Goal: Transaction & Acquisition: Purchase product/service

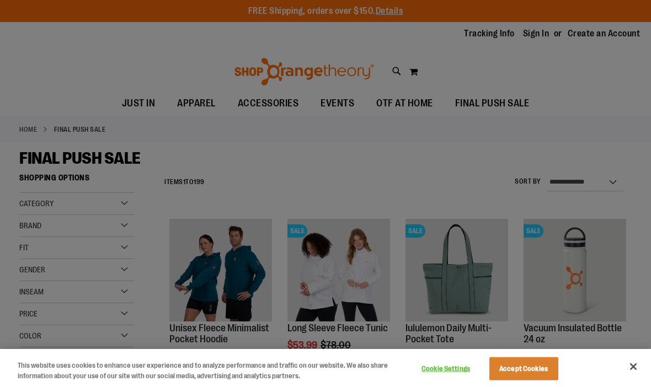
click at [521, 372] on button "Accept Cookies" at bounding box center [523, 368] width 69 height 23
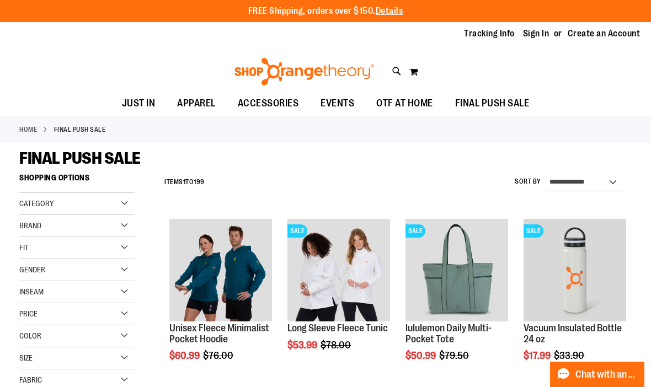
scroll to position [3, 0]
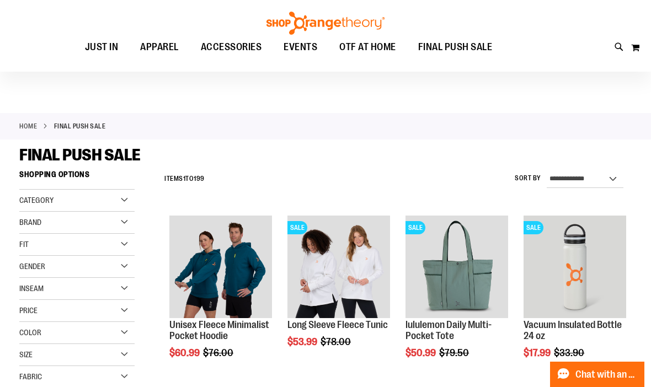
click at [468, 181] on div "**********" at bounding box center [395, 179] width 472 height 29
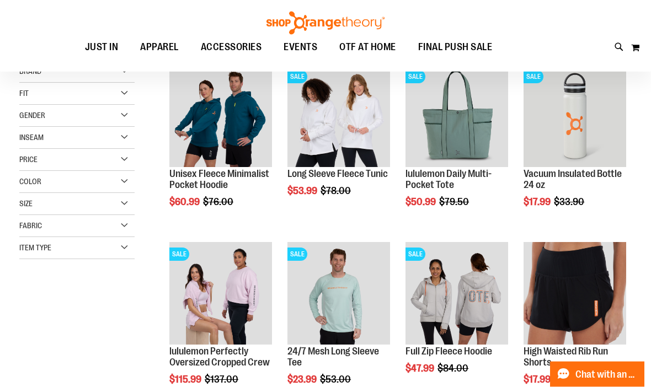
scroll to position [154, 0]
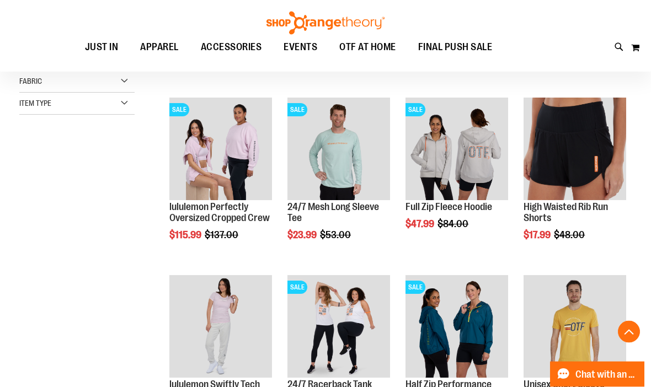
scroll to position [299, 0]
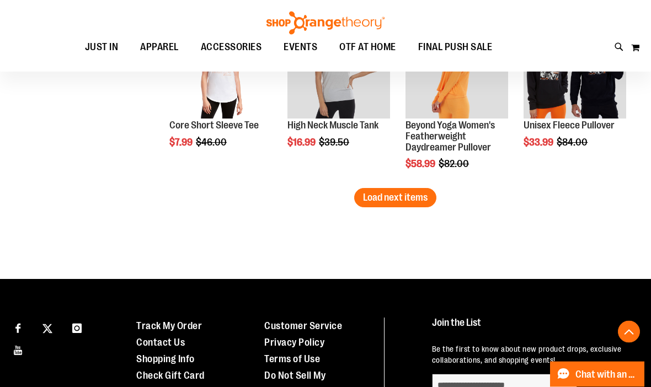
scroll to position [1620, 0]
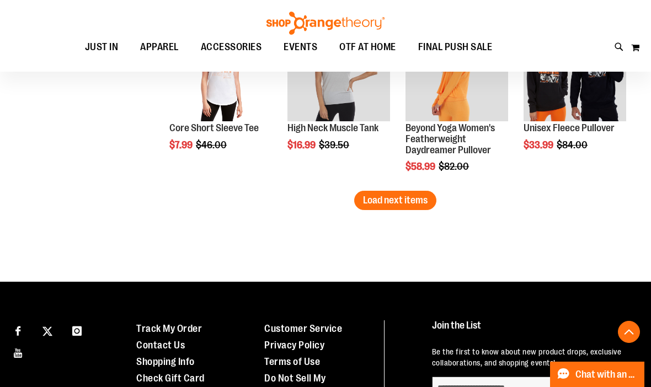
click at [396, 203] on span "Load next items" at bounding box center [395, 200] width 65 height 11
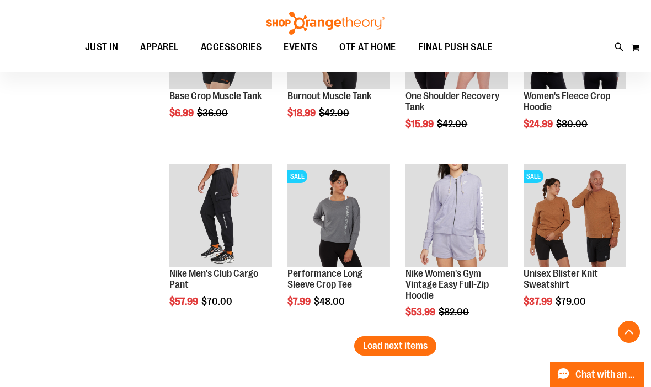
scroll to position [2007, 0]
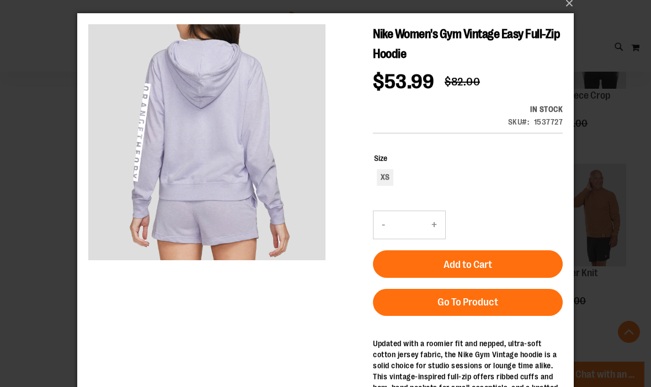
scroll to position [9, 0]
click at [573, 8] on button "×" at bounding box center [328, 3] width 496 height 24
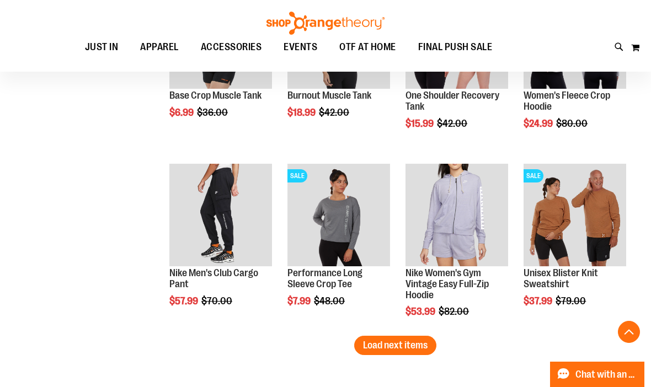
click at [398, 345] on span "Load next items" at bounding box center [395, 345] width 65 height 11
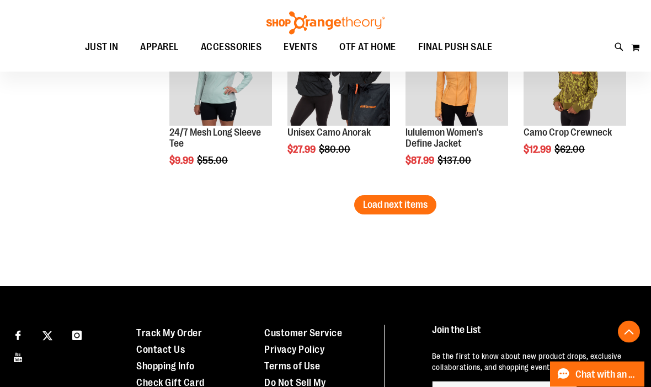
scroll to position [2680, 0]
click at [406, 201] on span "Load next items" at bounding box center [395, 204] width 65 height 11
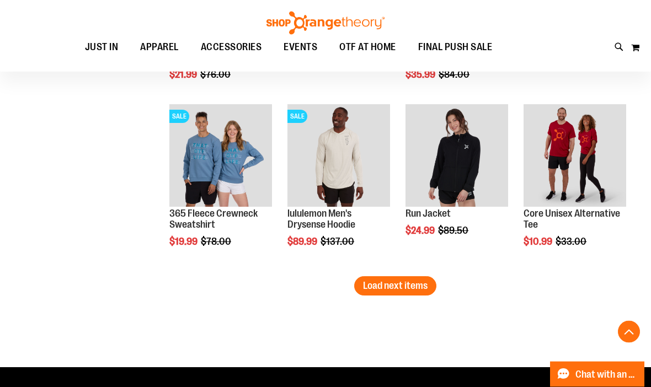
scroll to position [3133, 0]
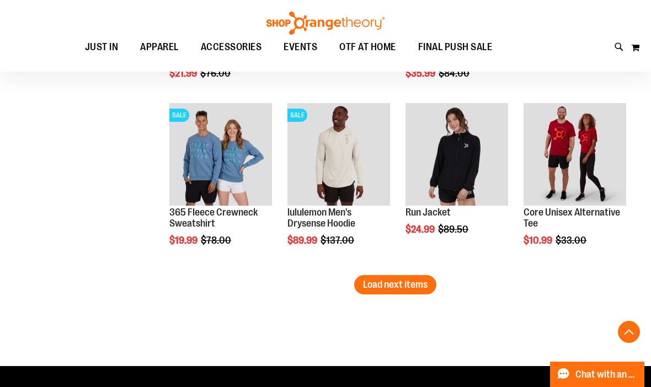
click at [411, 289] on span "Load next items" at bounding box center [395, 284] width 65 height 11
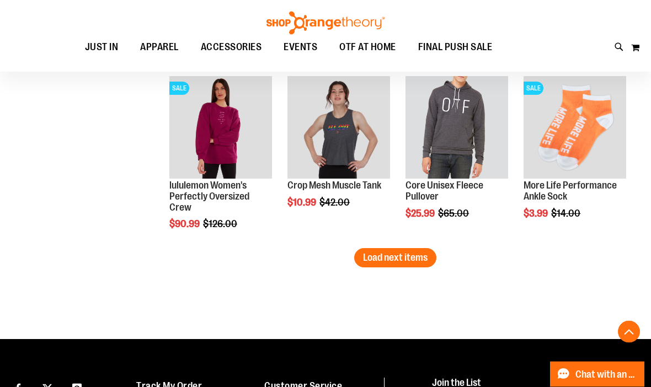
scroll to position [3693, 0]
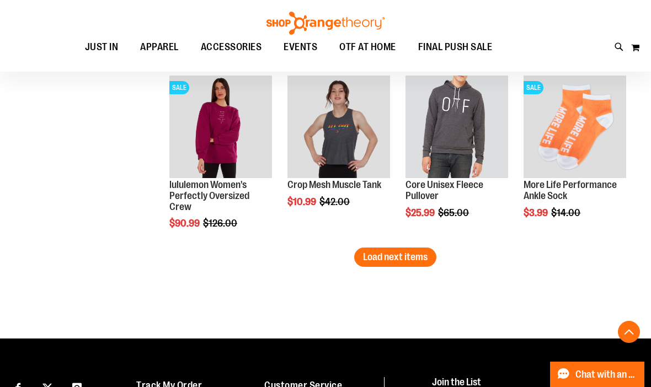
click at [414, 262] on span "Load next items" at bounding box center [395, 256] width 65 height 11
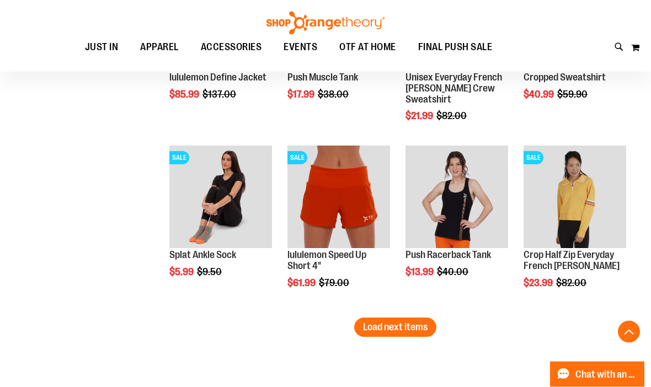
scroll to position [4156, 0]
click at [415, 326] on span "Load next items" at bounding box center [395, 326] width 65 height 11
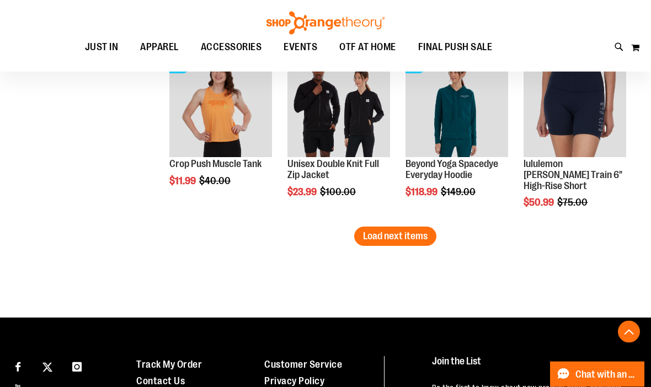
scroll to position [4779, 0]
click at [400, 235] on span "Load next items" at bounding box center [395, 235] width 65 height 11
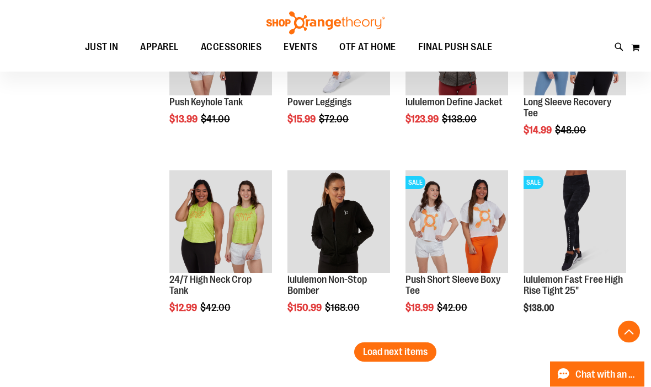
scroll to position [5196, 0]
click at [416, 348] on span "Load next items" at bounding box center [395, 351] width 65 height 11
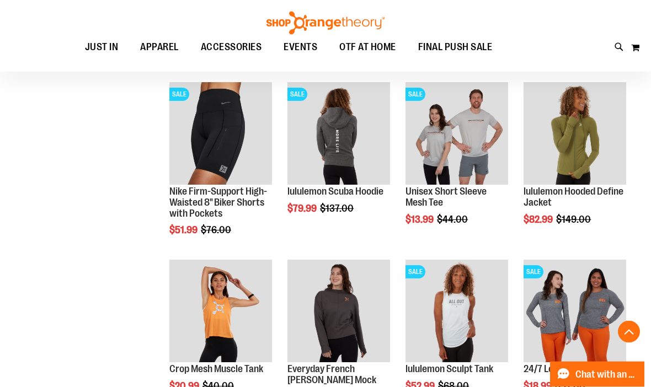
scroll to position [5639, 0]
click at [340, 313] on span "Quickview" at bounding box center [313, 327] width 52 height 29
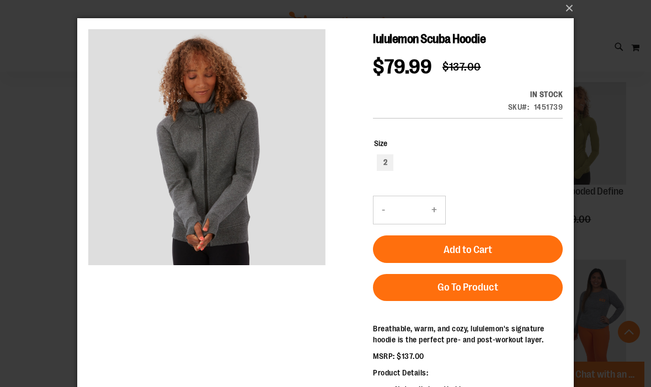
scroll to position [4, 0]
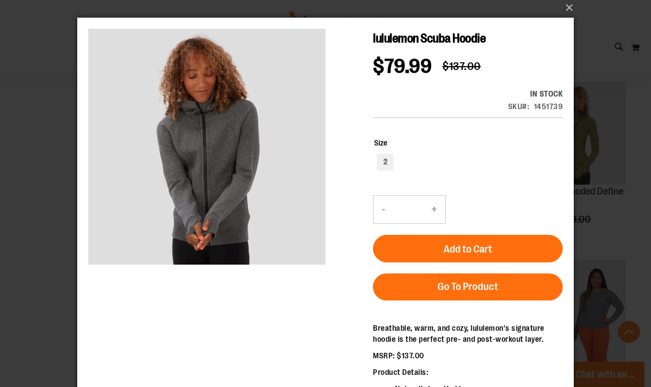
click at [570, 13] on button "×" at bounding box center [328, 8] width 496 height 24
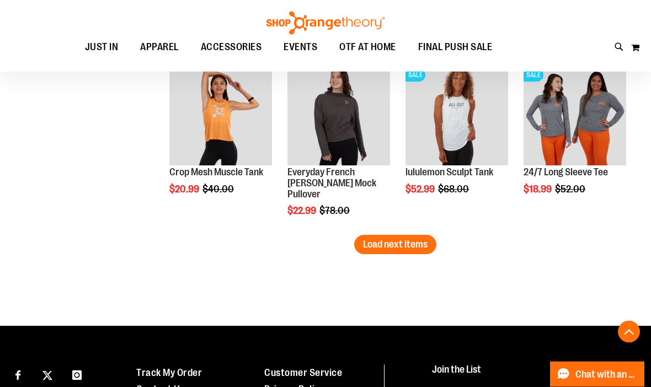
scroll to position [5836, 0]
click at [411, 242] on span "Load next items" at bounding box center [395, 244] width 65 height 11
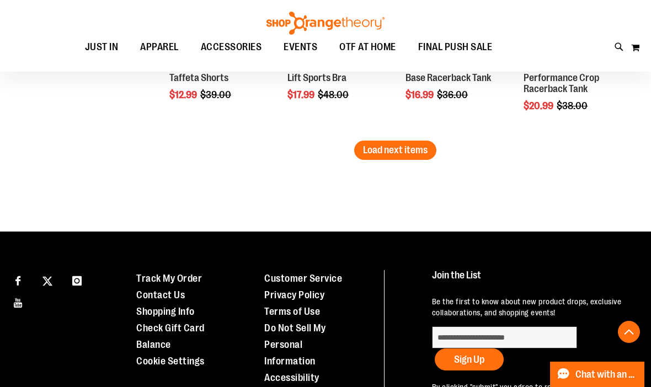
scroll to position [6470, 0]
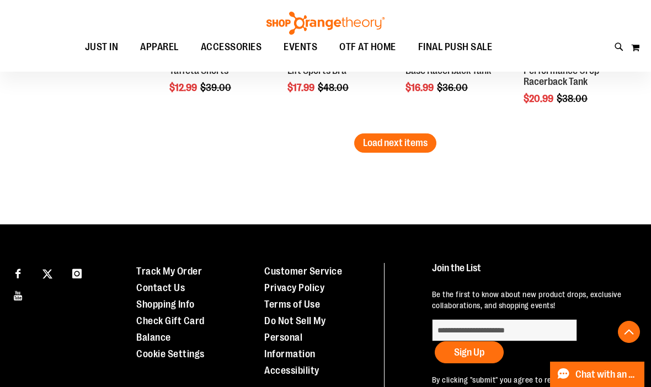
click at [415, 147] on span "Load next items" at bounding box center [395, 142] width 65 height 11
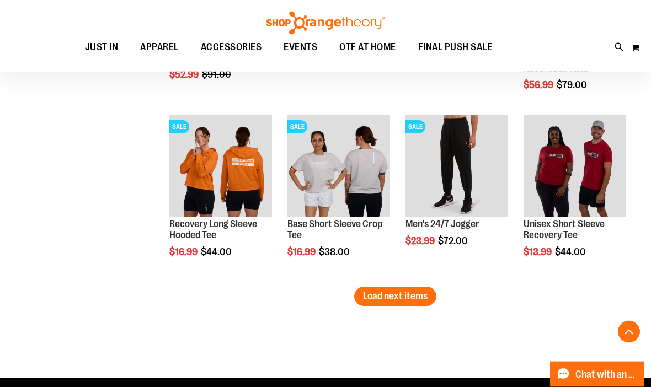
scroll to position [6857, 0]
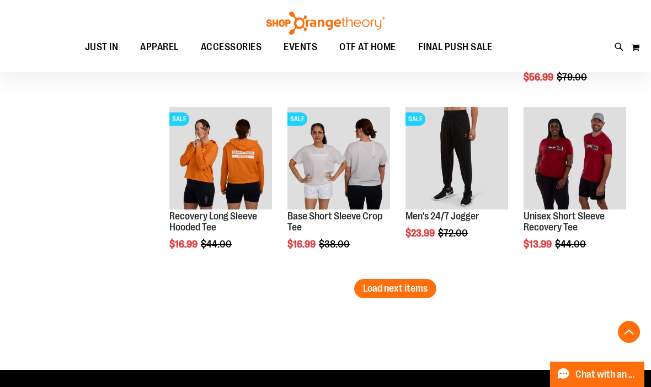
click at [418, 287] on span "Load next items" at bounding box center [395, 288] width 65 height 11
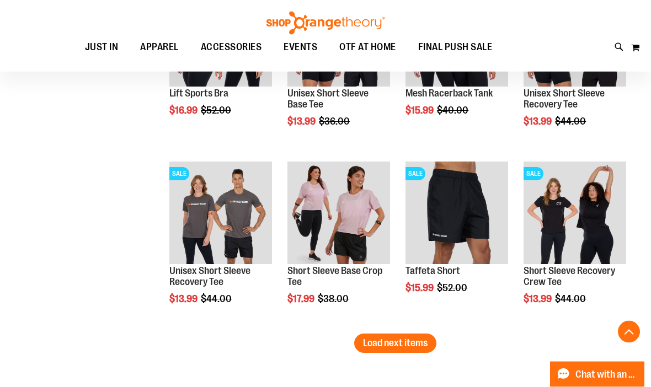
scroll to position [7335, 0]
click at [413, 330] on li "SALE Taffeta Short $15.99 Regular Price $52.00 [GEOGRAPHIC_DATA] Add to Cart In…" at bounding box center [457, 245] width 114 height 178
click at [401, 347] on span "Load next items" at bounding box center [395, 342] width 65 height 11
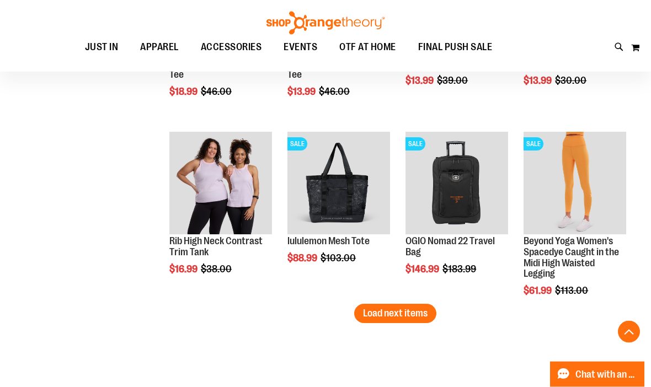
scroll to position [7899, 0]
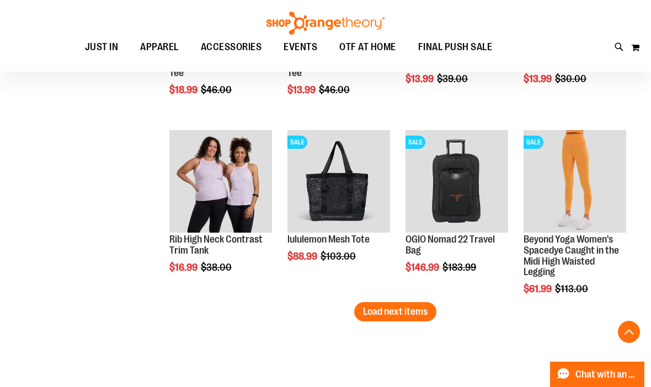
click at [415, 314] on span "Load next items" at bounding box center [395, 311] width 65 height 11
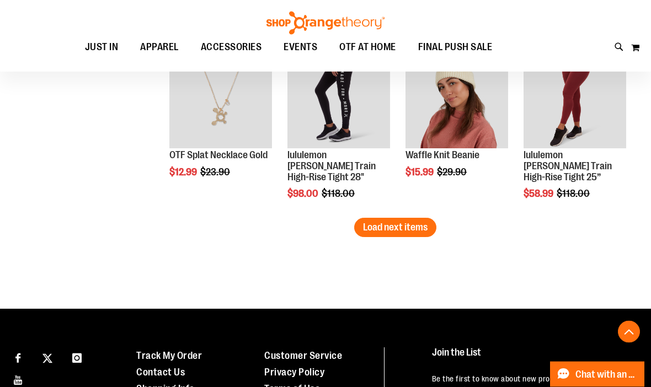
scroll to position [8516, 0]
click at [410, 231] on span "Load next items" at bounding box center [395, 227] width 65 height 11
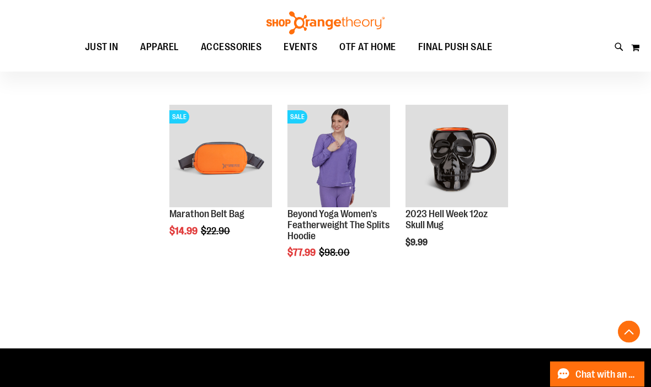
scroll to position [8812, 0]
